Goal: Information Seeking & Learning: Understand process/instructions

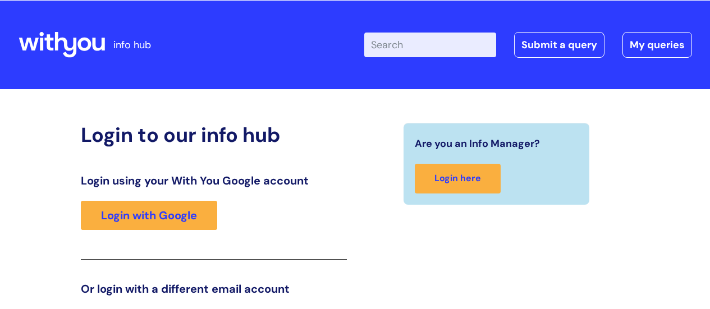
scroll to position [171, 0]
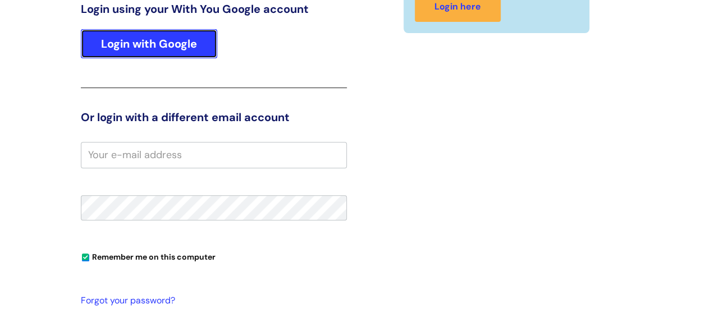
click at [144, 44] on link "Login with Google" at bounding box center [149, 43] width 136 height 29
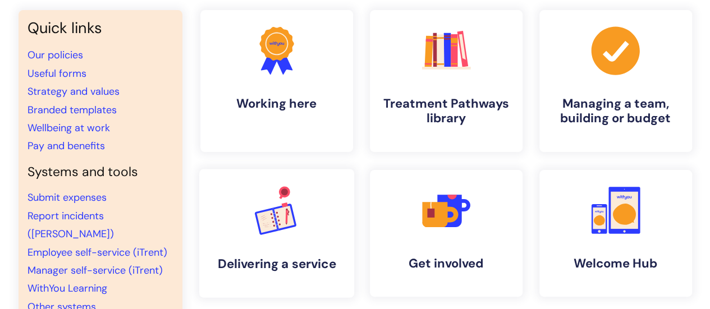
scroll to position [112, 0]
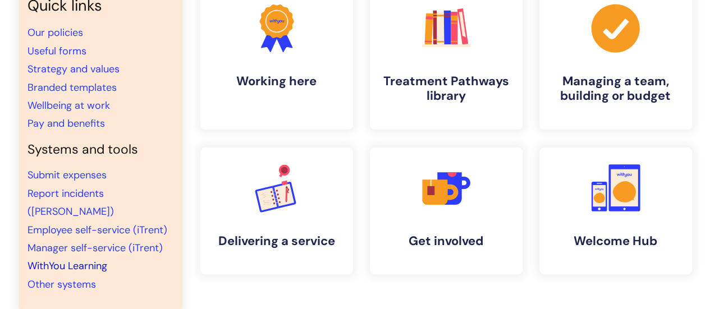
click at [74, 259] on link "WithYou Learning" at bounding box center [68, 265] width 80 height 13
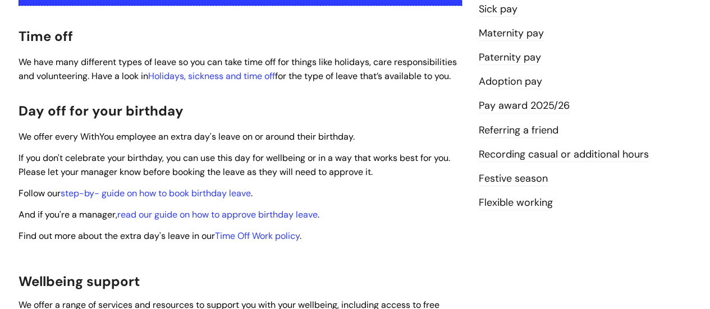
scroll to position [337, 0]
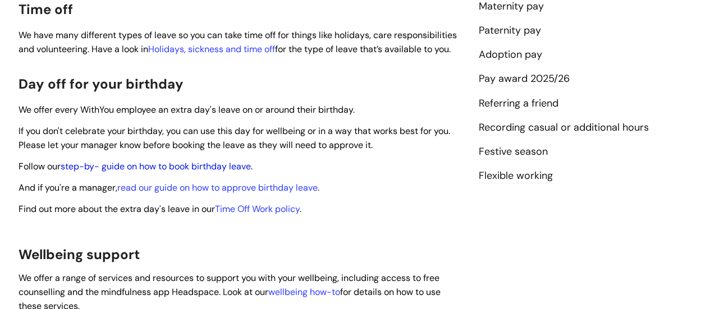
click at [172, 161] on link "step-by- guide on how to book birthday leave" at bounding box center [156, 167] width 190 height 12
